Goal: Information Seeking & Learning: Learn about a topic

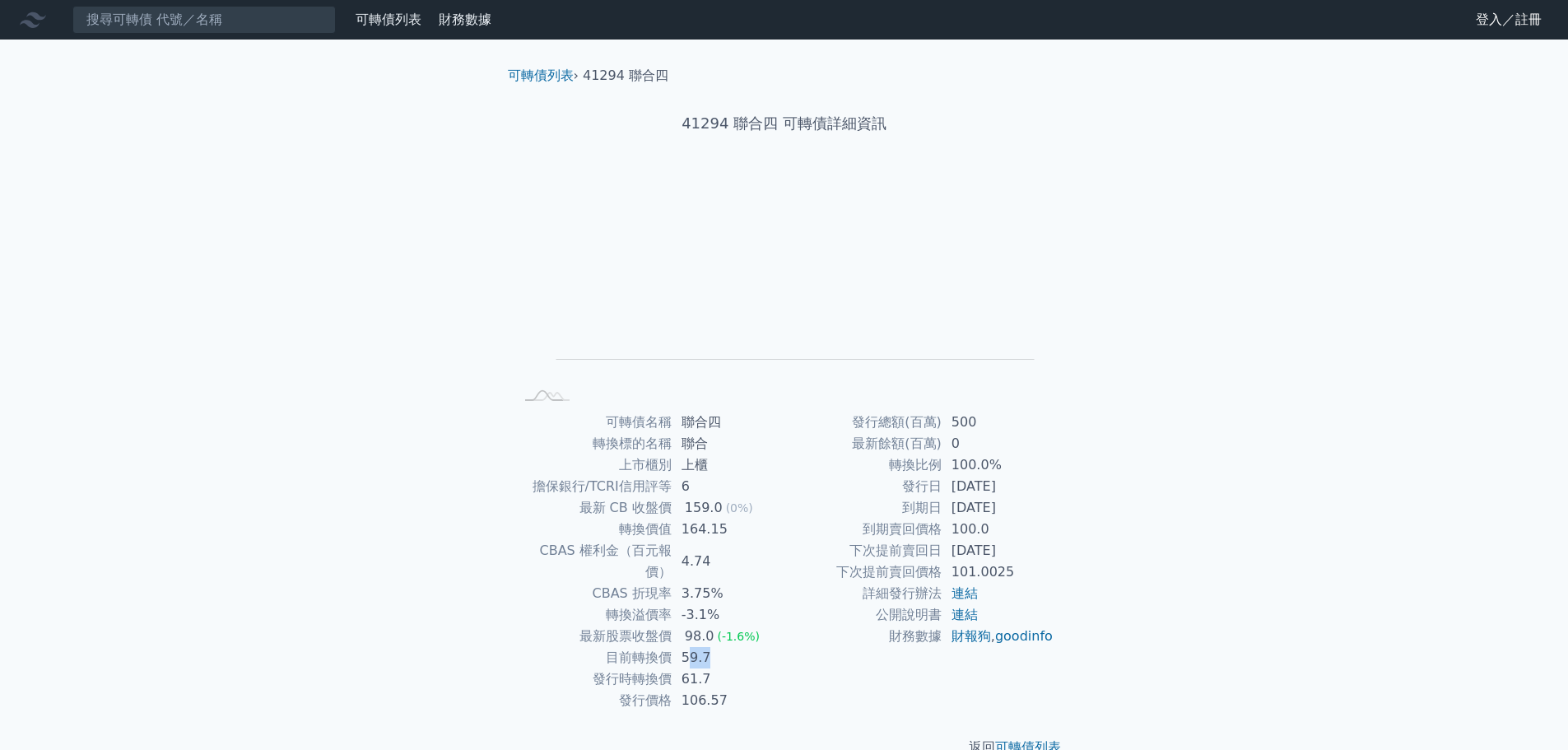
drag, startPoint x: 686, startPoint y: 640, endPoint x: 708, endPoint y: 639, distance: 22.0
click at [708, 647] on td "59.7" at bounding box center [728, 657] width 112 height 21
drag, startPoint x: 705, startPoint y: 658, endPoint x: 722, endPoint y: 658, distance: 17.0
click at [722, 668] on td "61.7" at bounding box center [728, 678] width 112 height 21
drag, startPoint x: 692, startPoint y: 646, endPoint x: 720, endPoint y: 645, distance: 28.0
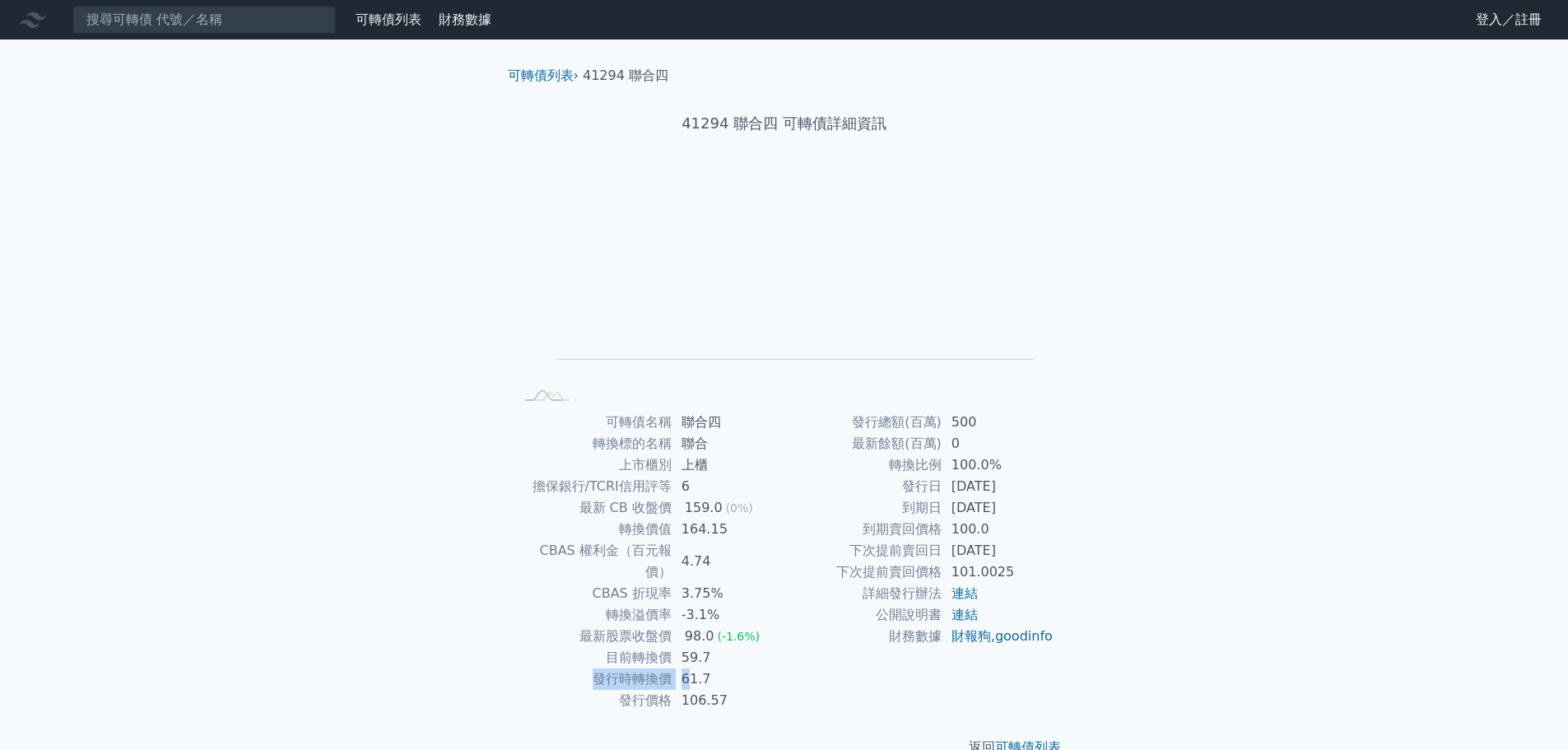
click at [721, 645] on tbody "可轉債名稱 聯合四 轉換標的名稱 聯合 上市櫃別 上櫃 擔保銀行/TCRI信用評等 6 最新 CB 收盤價 159.0 (0%) 轉換價值 164.15 CB…" at bounding box center [649, 561] width 270 height 299
click at [698, 668] on td "61.7" at bounding box center [728, 678] width 112 height 21
click at [705, 668] on td "61.7" at bounding box center [728, 678] width 112 height 21
drag, startPoint x: 622, startPoint y: 509, endPoint x: 652, endPoint y: 512, distance: 30.1
click at [652, 512] on td "最新 CB 收盤價" at bounding box center [592, 507] width 157 height 21
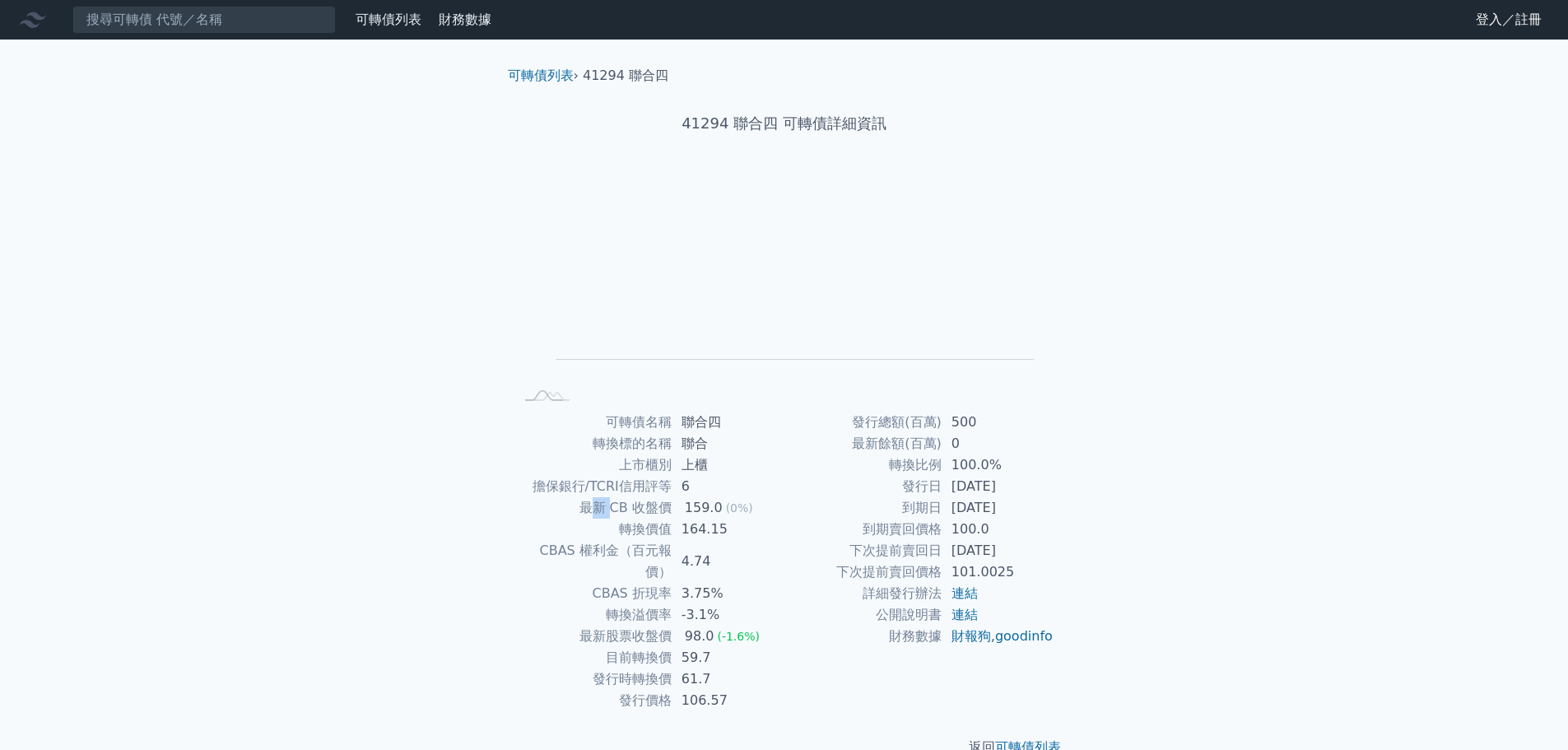
drag, startPoint x: 592, startPoint y: 515, endPoint x: 619, endPoint y: 515, distance: 27.0
click at [619, 515] on td "最新 CB 收盤價" at bounding box center [592, 507] width 157 height 21
drag, startPoint x: 597, startPoint y: 515, endPoint x: 680, endPoint y: 518, distance: 83.1
click at [680, 518] on tr "最新 CB 收盤價 159.0 (0%)" at bounding box center [649, 507] width 270 height 21
click at [673, 519] on td "164.15" at bounding box center [728, 529] width 112 height 21
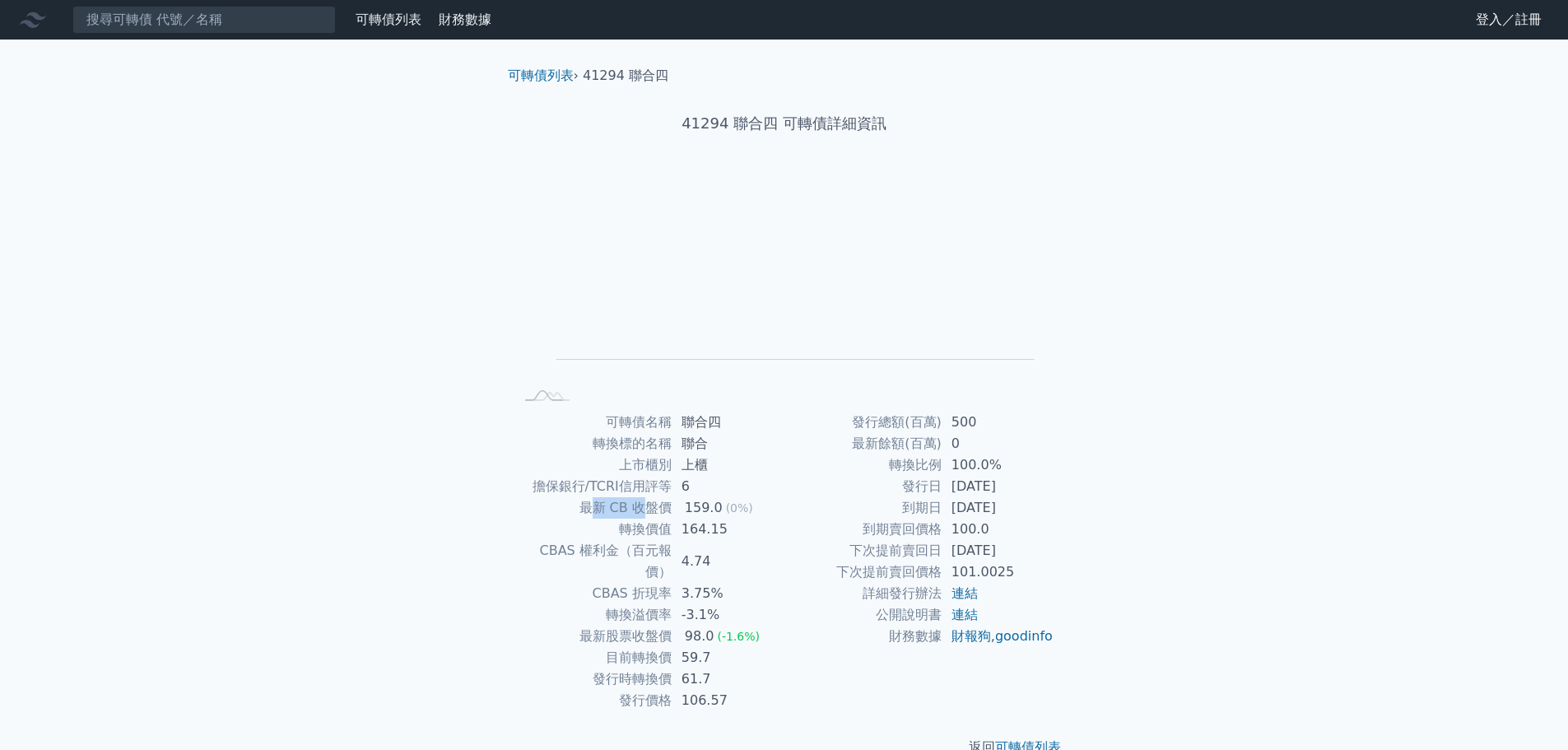
drag, startPoint x: 596, startPoint y: 504, endPoint x: 641, endPoint y: 508, distance: 45.2
click at [641, 508] on td "最新 CB 收盤價" at bounding box center [592, 507] width 157 height 21
click at [580, 520] on td "轉換價值" at bounding box center [592, 529] width 157 height 21
drag, startPoint x: 575, startPoint y: 514, endPoint x: 632, endPoint y: 515, distance: 57.0
click at [641, 515] on td "最新 CB 收盤價" at bounding box center [592, 507] width 157 height 21
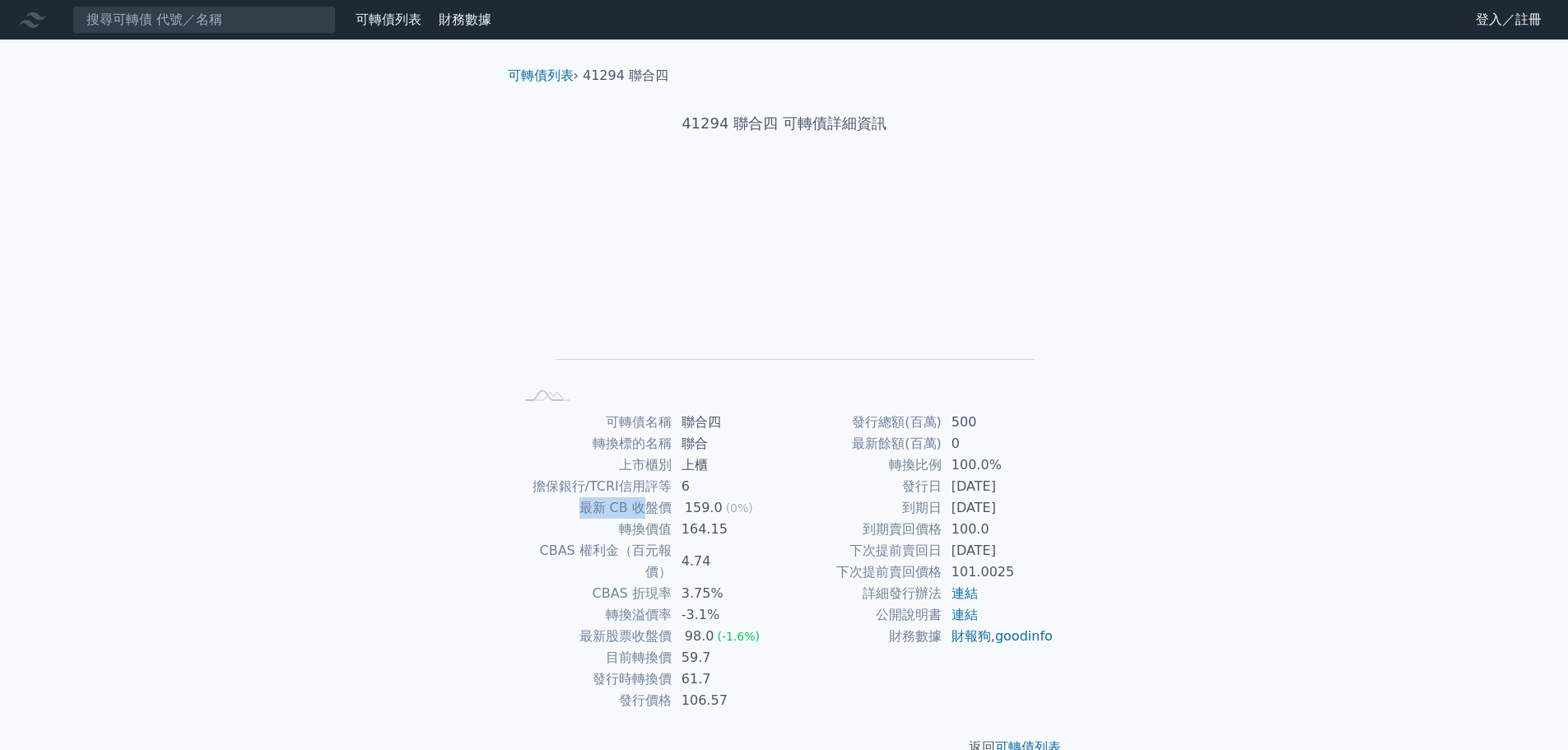
click at [631, 515] on td "最新 CB 收盤價" at bounding box center [592, 507] width 157 height 21
drag, startPoint x: 572, startPoint y: 516, endPoint x: 628, endPoint y: 516, distance: 56.0
click at [628, 516] on td "最新 CB 收盤價" at bounding box center [592, 507] width 157 height 21
click at [626, 516] on td "最新 CB 收盤價" at bounding box center [592, 507] width 157 height 21
drag, startPoint x: 586, startPoint y: 515, endPoint x: 628, endPoint y: 515, distance: 42.0
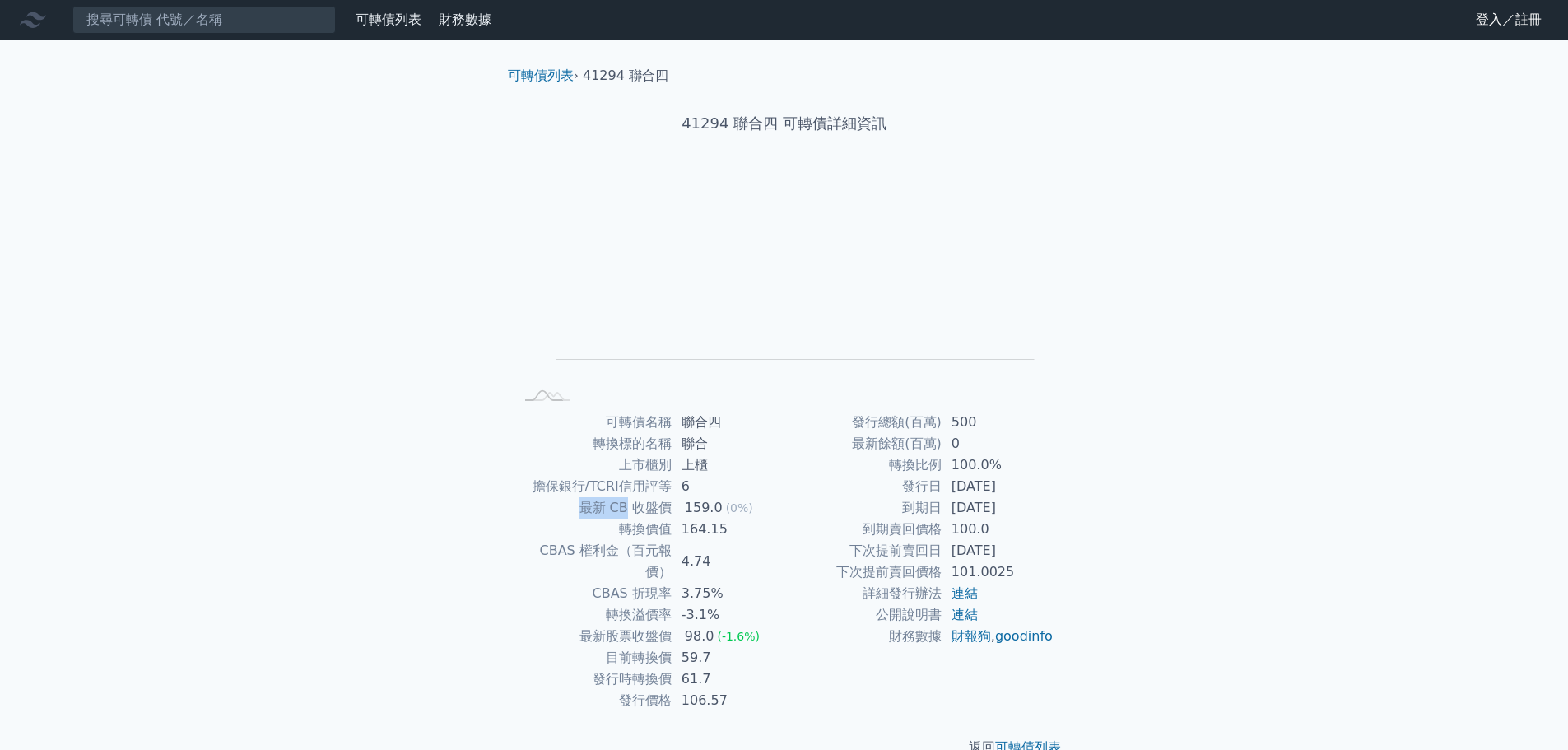
click at [628, 515] on td "最新 CB 收盤價" at bounding box center [592, 507] width 157 height 21
click at [613, 517] on td "最新 CB 收盤價" at bounding box center [592, 507] width 157 height 21
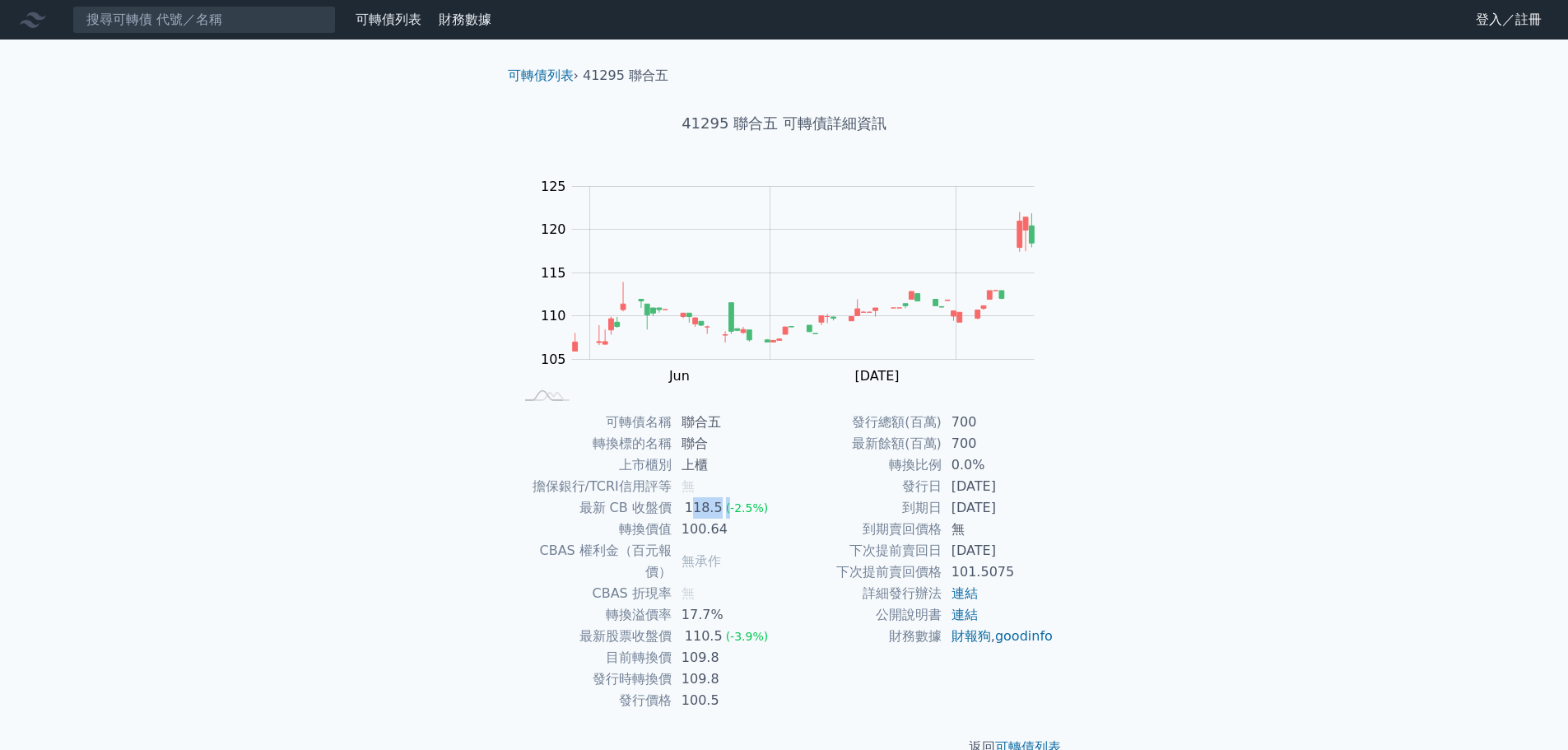
drag, startPoint x: 689, startPoint y: 504, endPoint x: 728, endPoint y: 499, distance: 39.3
click at [728, 499] on td "118.5 (-2.5%)" at bounding box center [728, 507] width 112 height 21
click at [692, 515] on div "118.5" at bounding box center [704, 507] width 45 height 21
click at [698, 625] on div "110.5" at bounding box center [704, 636] width 45 height 21
drag, startPoint x: 689, startPoint y: 641, endPoint x: 718, endPoint y: 641, distance: 29.0
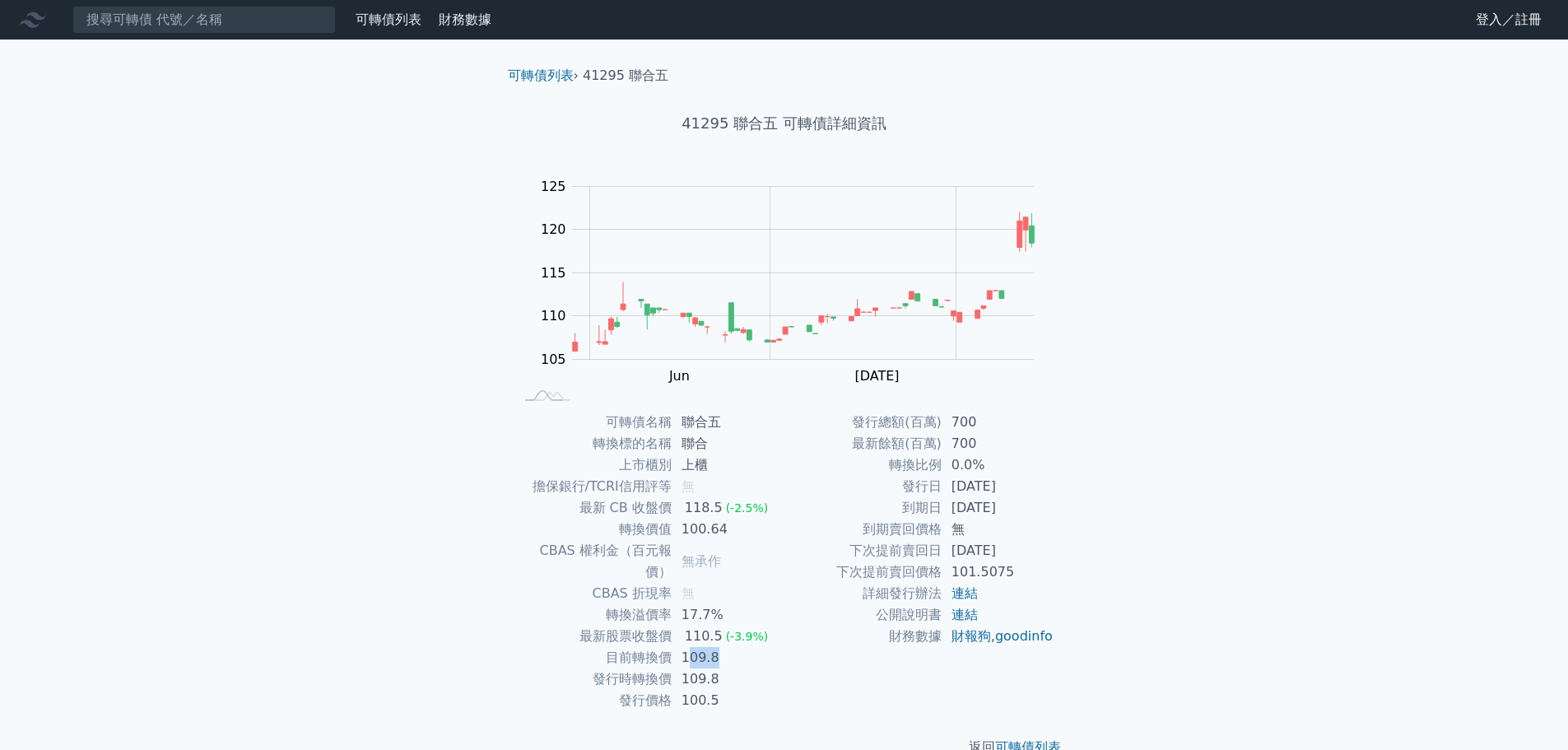
click at [718, 647] on td "109.8" at bounding box center [728, 657] width 112 height 21
drag, startPoint x: 685, startPoint y: 657, endPoint x: 715, endPoint y: 662, distance: 30.4
click at [715, 668] on td "109.8" at bounding box center [728, 678] width 112 height 21
drag, startPoint x: 732, startPoint y: 686, endPoint x: 720, endPoint y: 682, distance: 12.6
click at [739, 690] on tr "發行價格 100.5" at bounding box center [649, 700] width 270 height 21
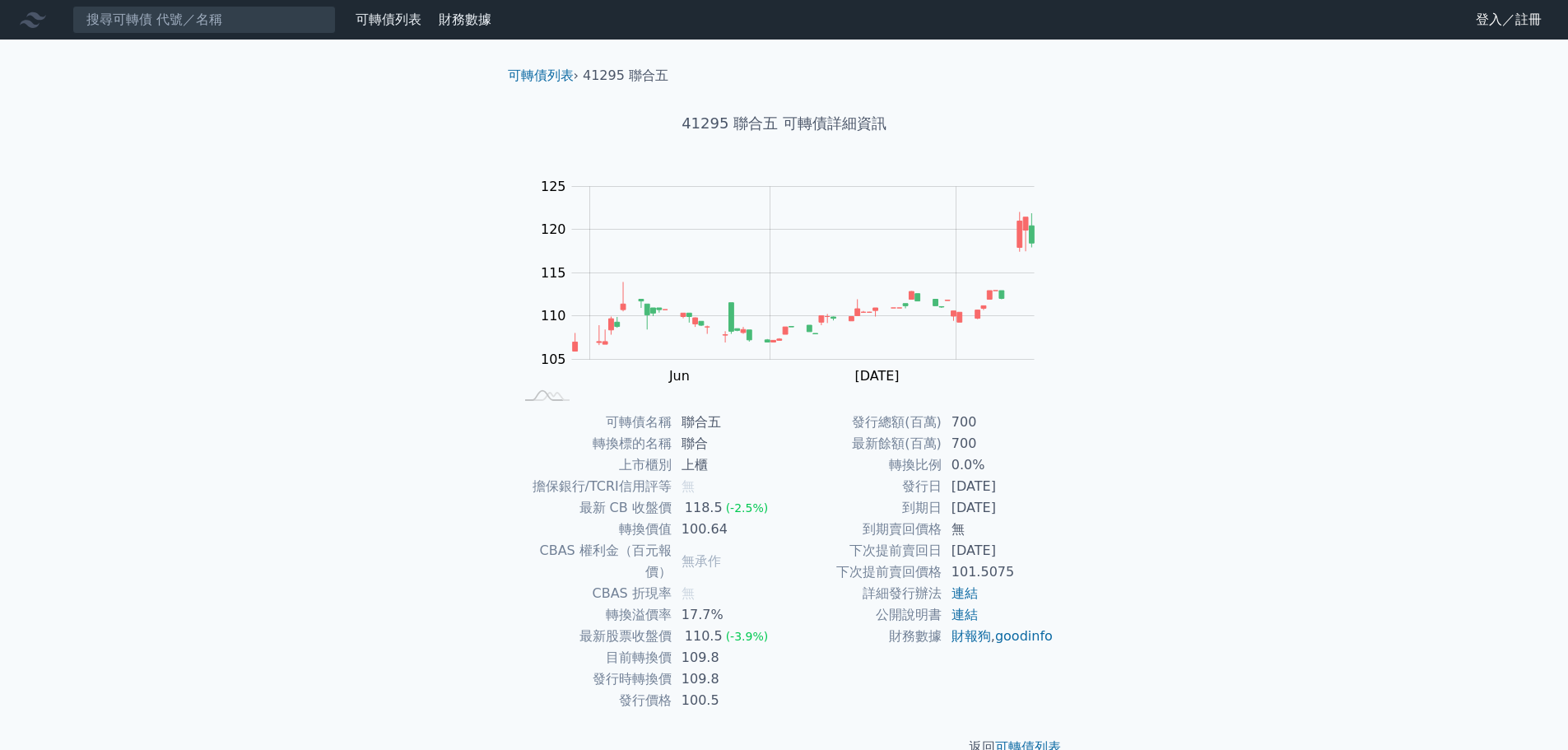
click at [646, 668] on td "發行時轉換價" at bounding box center [592, 678] width 157 height 21
drag, startPoint x: 674, startPoint y: 667, endPoint x: 556, endPoint y: 663, distance: 118.1
click at [675, 668] on tbody "可轉債名稱 聯合五 轉換標的名稱 聯合 上市櫃別 上櫃 擔保銀行/TCRI信用評等 無 最新 CB 收盤價 118.5 (-2.5%) 轉換價值 100.64…" at bounding box center [649, 561] width 270 height 299
click at [560, 668] on td "發行時轉換價" at bounding box center [592, 678] width 157 height 21
drag, startPoint x: 578, startPoint y: 639, endPoint x: 676, endPoint y: 641, distance: 98.0
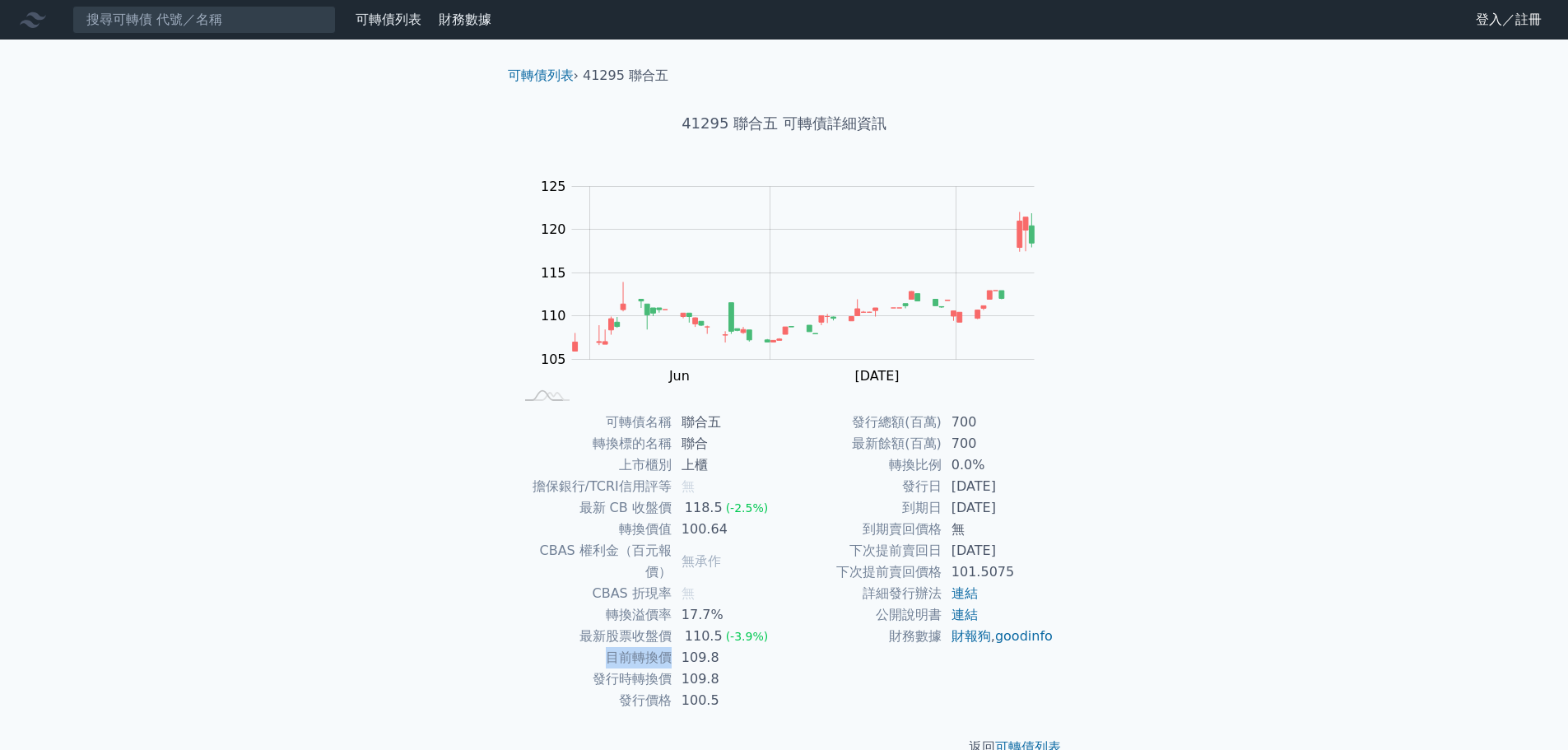
click at [676, 647] on tr "目前轉換價 109.8" at bounding box center [649, 657] width 270 height 21
drag, startPoint x: 585, startPoint y: 650, endPoint x: 671, endPoint y: 651, distance: 86.0
click at [671, 668] on td "發行時轉換價" at bounding box center [592, 678] width 157 height 21
click at [694, 647] on tr "目前轉換價 109.8" at bounding box center [649, 657] width 270 height 21
drag, startPoint x: 593, startPoint y: 649, endPoint x: 698, endPoint y: 651, distance: 105.0
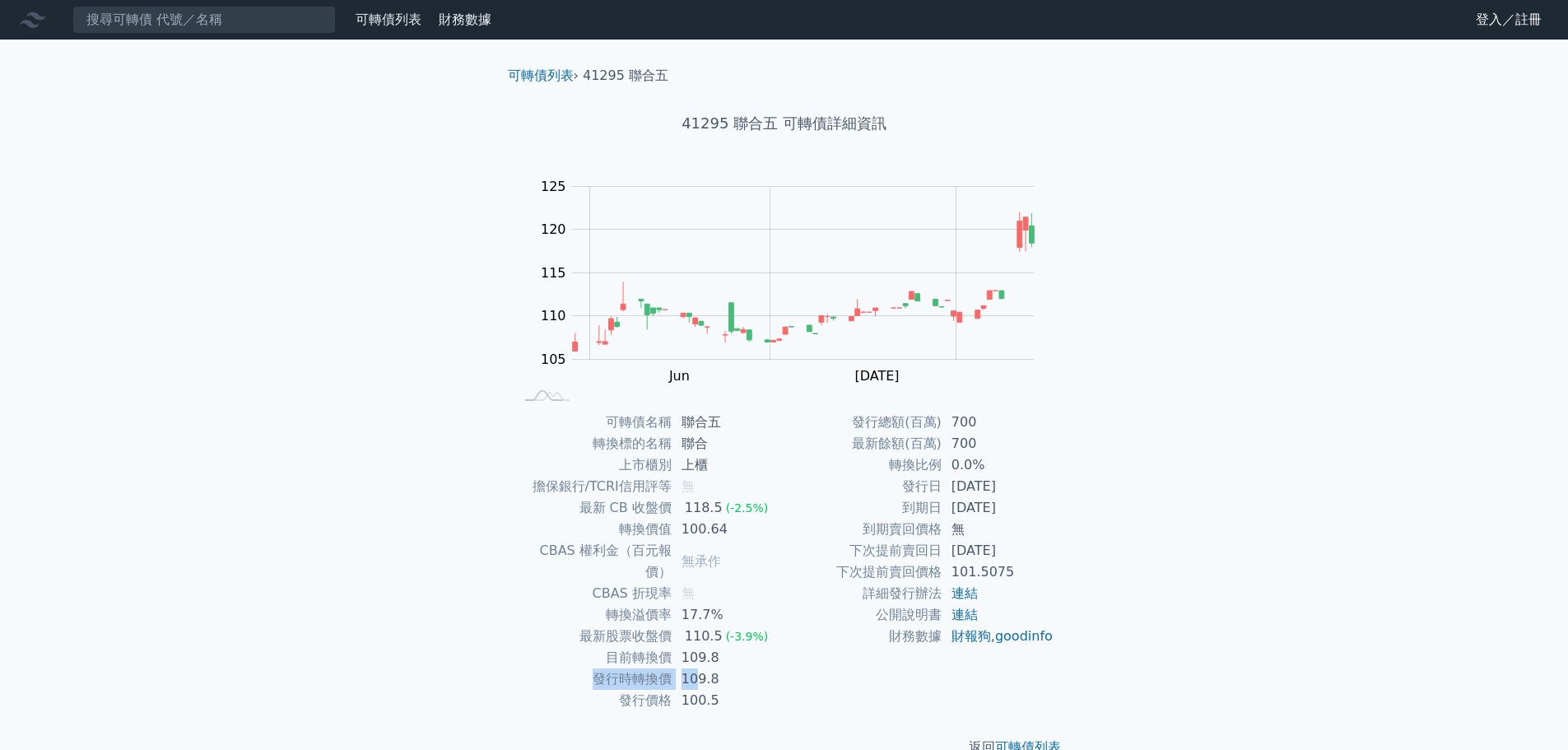
click at [698, 668] on tr "發行時轉換價 109.8" at bounding box center [649, 678] width 270 height 21
drag, startPoint x: 621, startPoint y: 639, endPoint x: 679, endPoint y: 639, distance: 58.0
click at [691, 647] on tr "目前轉換價 109.8" at bounding box center [649, 657] width 270 height 21
click at [590, 647] on td "目前轉換價" at bounding box center [592, 657] width 157 height 21
click at [673, 668] on tr "發行時轉換價 109.8" at bounding box center [649, 678] width 270 height 21
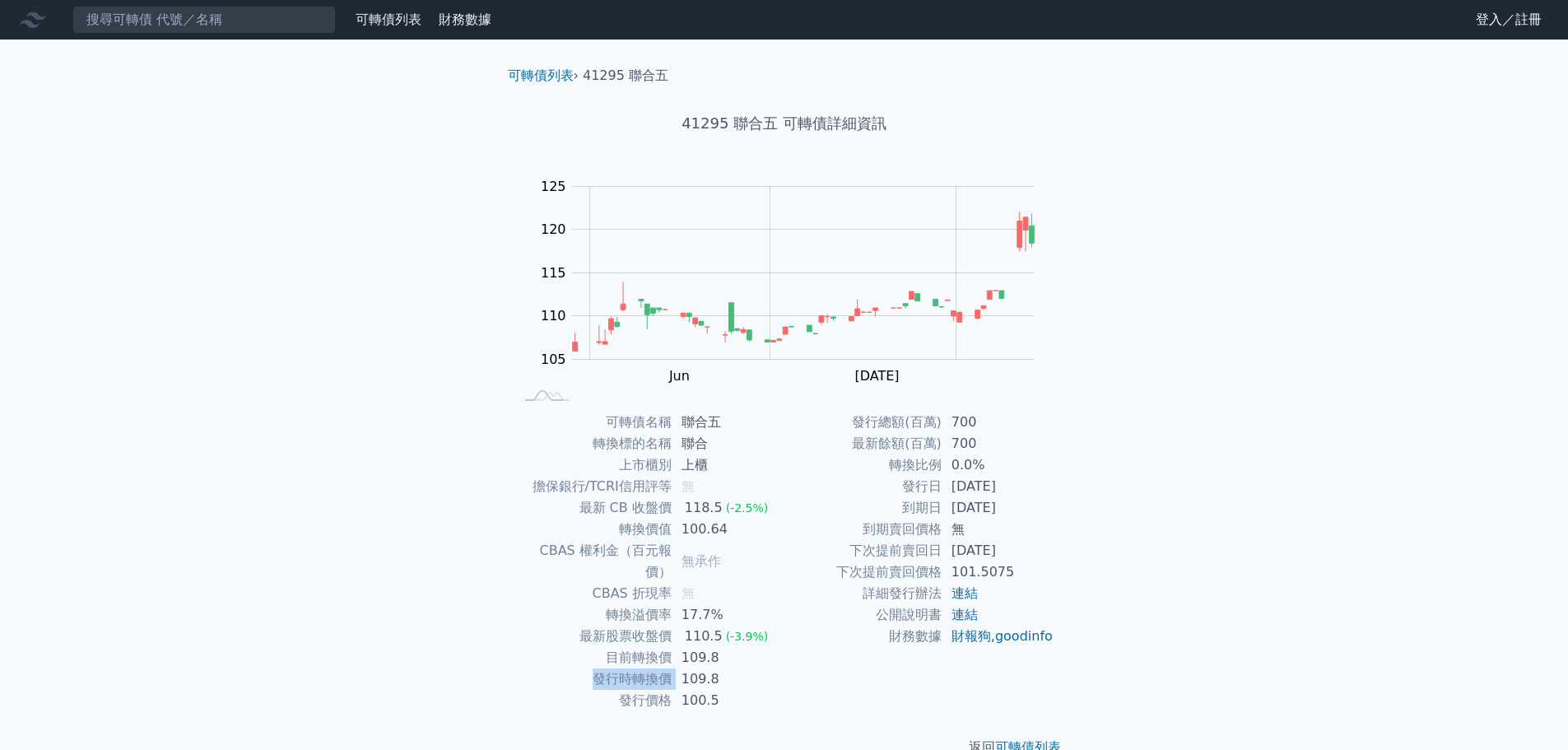
click at [629, 668] on td "發行時轉換價" at bounding box center [592, 678] width 157 height 21
drag, startPoint x: 634, startPoint y: 641, endPoint x: 648, endPoint y: 647, distance: 15.2
click at [674, 647] on tr "目前轉換價 109.8" at bounding box center [649, 657] width 270 height 21
drag, startPoint x: 614, startPoint y: 658, endPoint x: 670, endPoint y: 661, distance: 56.1
click at [668, 668] on td "發行時轉換價" at bounding box center [592, 678] width 157 height 21
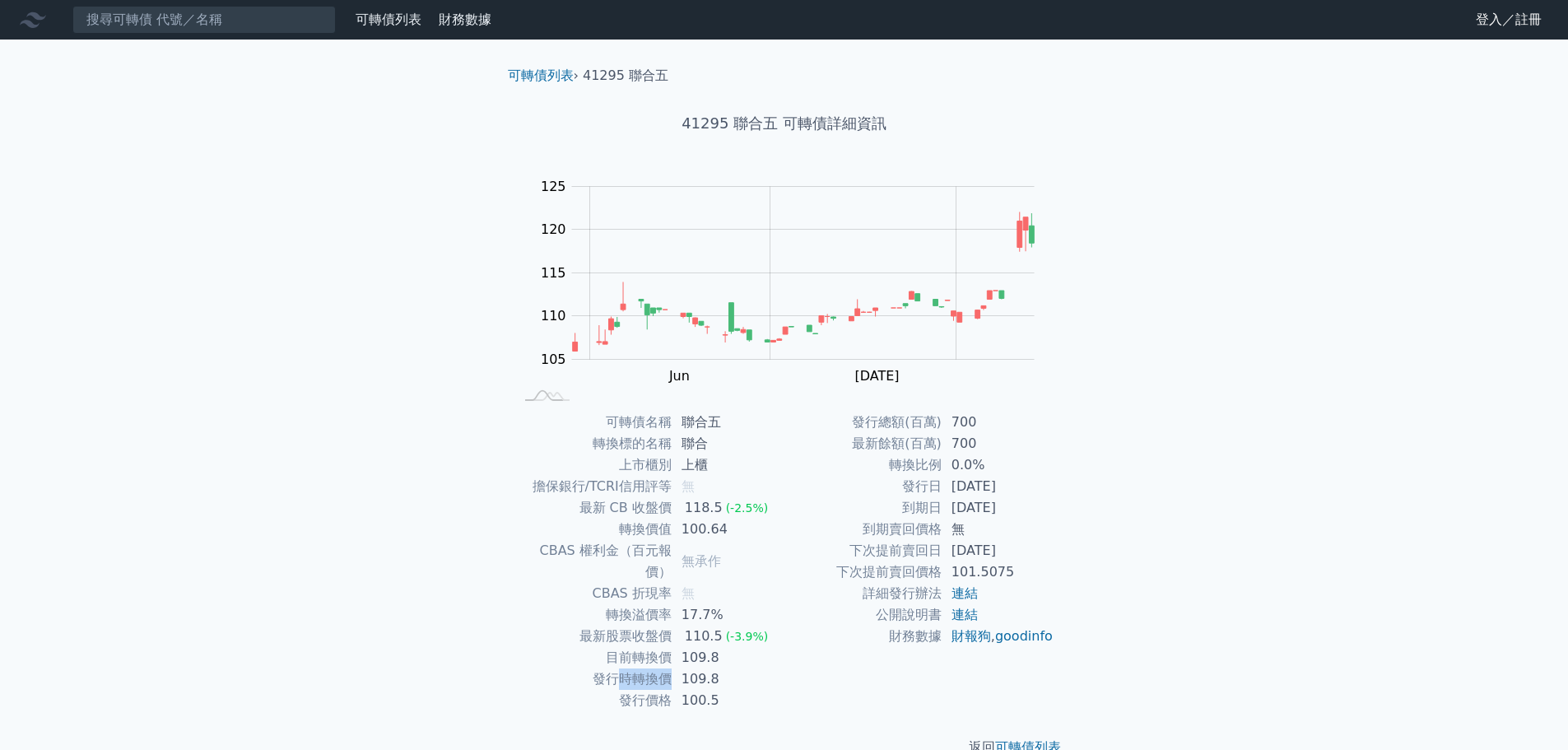
click at [620, 668] on td "發行時轉換價" at bounding box center [592, 678] width 157 height 21
drag, startPoint x: 608, startPoint y: 679, endPoint x: 657, endPoint y: 681, distance: 49.0
click at [657, 690] on td "發行價格" at bounding box center [592, 700] width 157 height 21
click at [649, 668] on td "發行時轉換價" at bounding box center [592, 678] width 157 height 21
drag, startPoint x: 588, startPoint y: 643, endPoint x: 650, endPoint y: 646, distance: 62.1
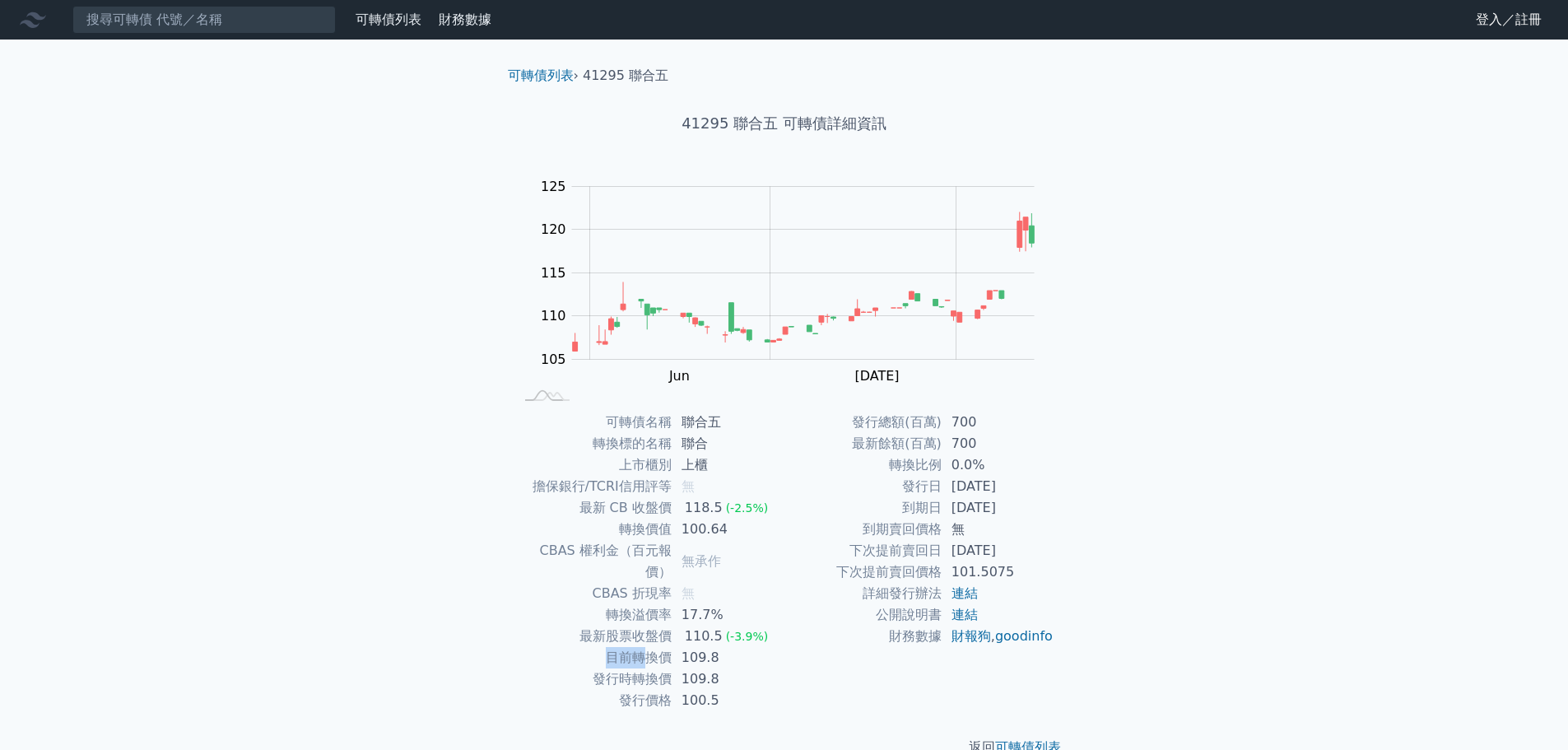
click at [650, 647] on td "目前轉換價" at bounding box center [592, 657] width 157 height 21
drag, startPoint x: 564, startPoint y: 604, endPoint x: 631, endPoint y: 603, distance: 67.0
click at [631, 603] on tbody "可轉債名稱 聯合五 轉換標的名稱 聯合 上市櫃別 上櫃 擔保銀行/TCRI信用評等 無 最新 CB 收盤價 118.5 (-2.5%) 轉換價值 100.64…" at bounding box center [649, 561] width 270 height 299
drag, startPoint x: 595, startPoint y: 617, endPoint x: 642, endPoint y: 622, distance: 47.3
click at [642, 625] on td "最新股票收盤價" at bounding box center [592, 636] width 157 height 21
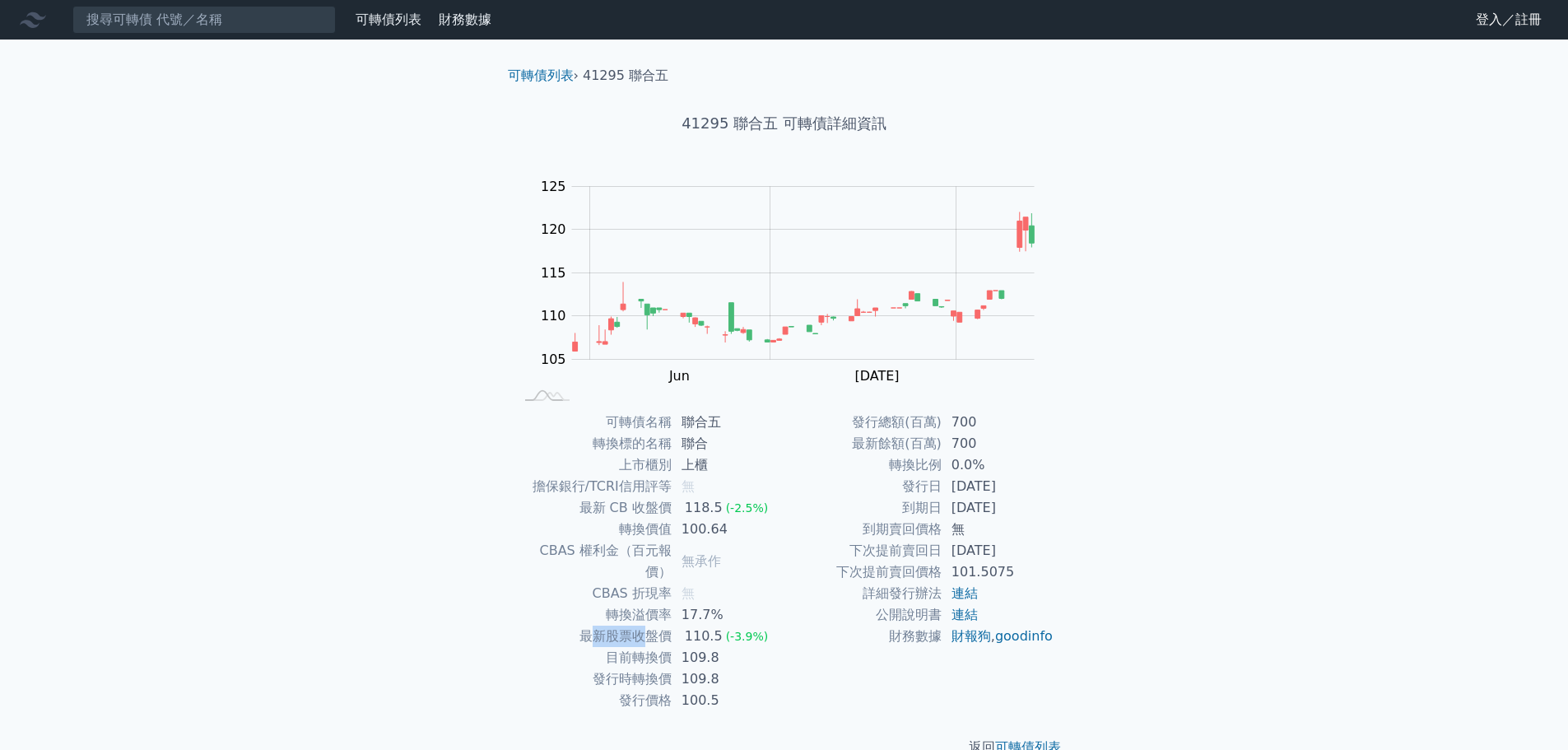
click at [607, 625] on td "最新股票收盤價" at bounding box center [592, 636] width 157 height 21
drag, startPoint x: 580, startPoint y: 618, endPoint x: 668, endPoint y: 619, distance: 88.0
click at [668, 625] on td "最新股票收盤價" at bounding box center [592, 636] width 157 height 21
drag, startPoint x: 605, startPoint y: 601, endPoint x: 665, endPoint y: 602, distance: 60.0
click at [665, 604] on td "轉換溢價率" at bounding box center [592, 614] width 157 height 21
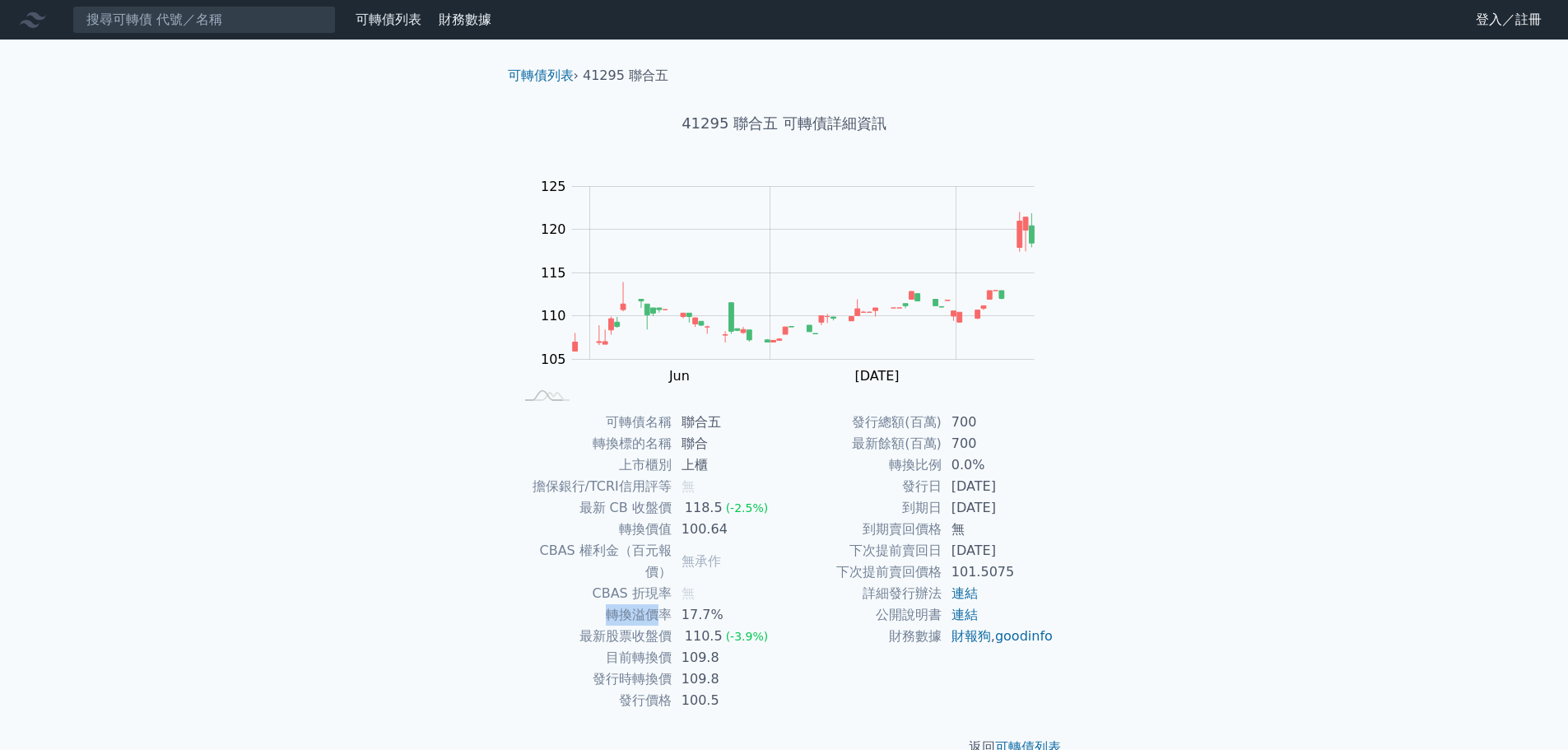
click at [665, 604] on td "轉換溢價率" at bounding box center [592, 614] width 157 height 21
click at [527, 745] on div "返回 可轉債列表" at bounding box center [784, 747] width 579 height 72
